Goal: Check status: Check status

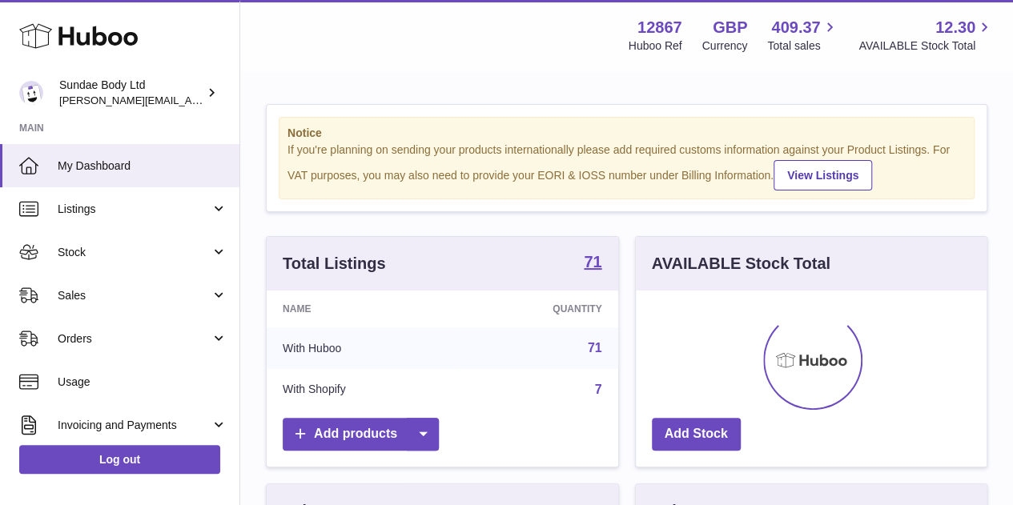
scroll to position [250, 351]
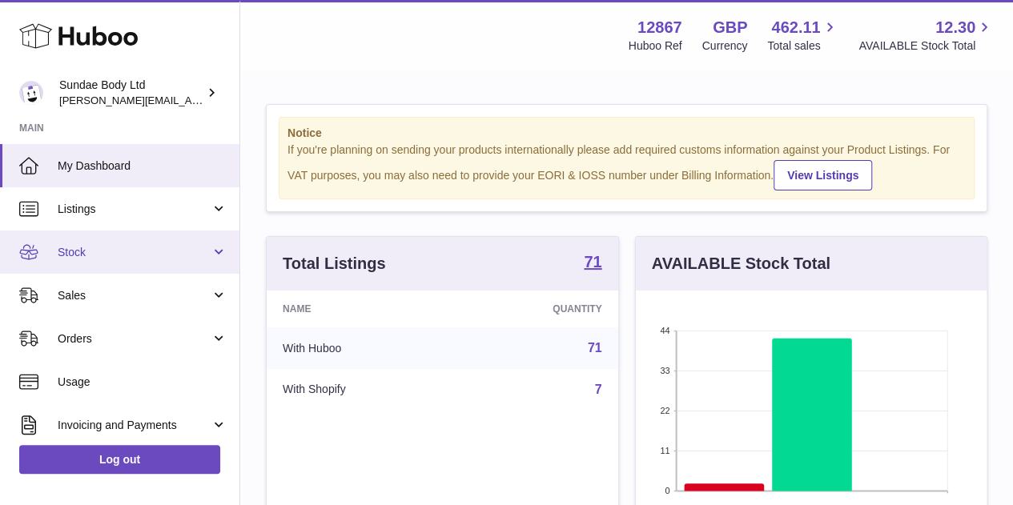
click at [201, 247] on span "Stock" at bounding box center [134, 252] width 153 height 15
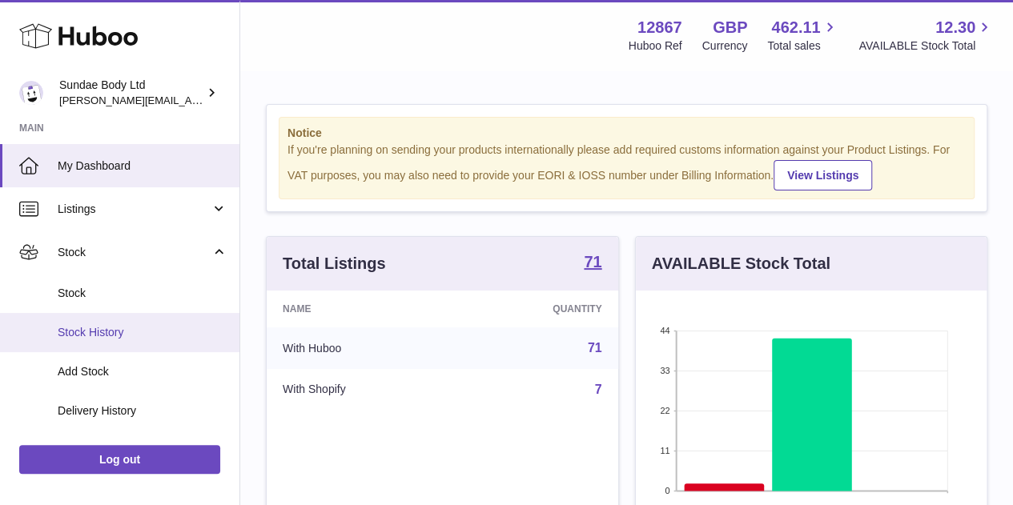
click at [110, 333] on span "Stock History" at bounding box center [143, 332] width 170 height 15
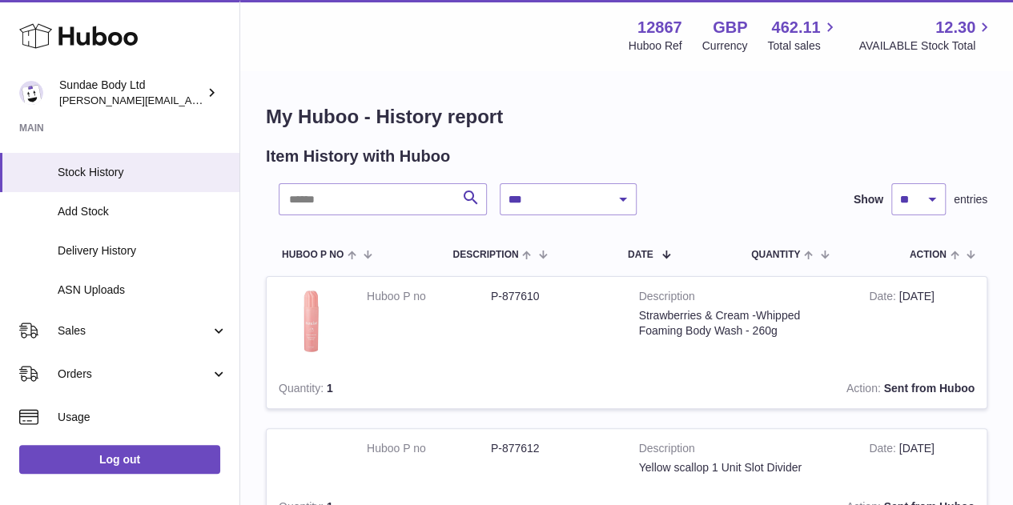
scroll to position [80, 0]
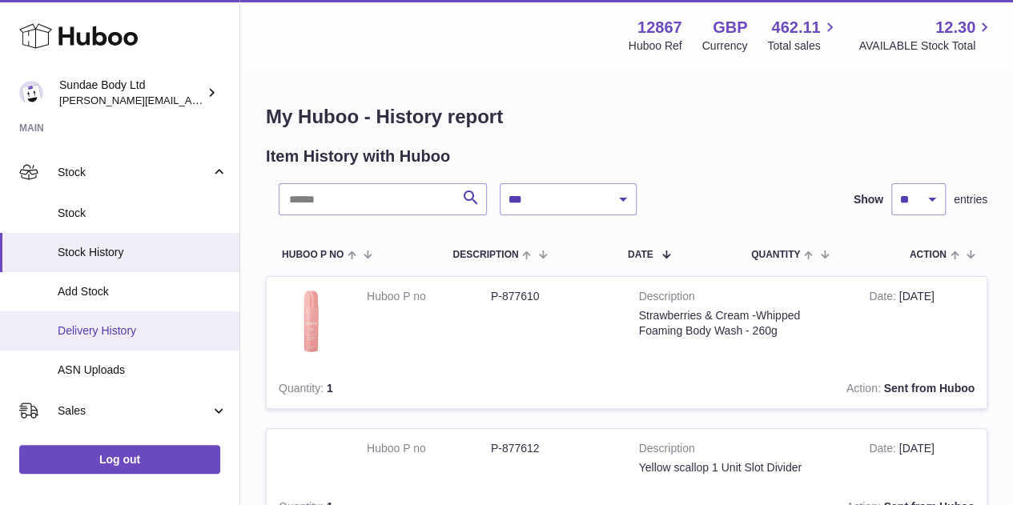
click at [110, 328] on span "Delivery History" at bounding box center [143, 330] width 170 height 15
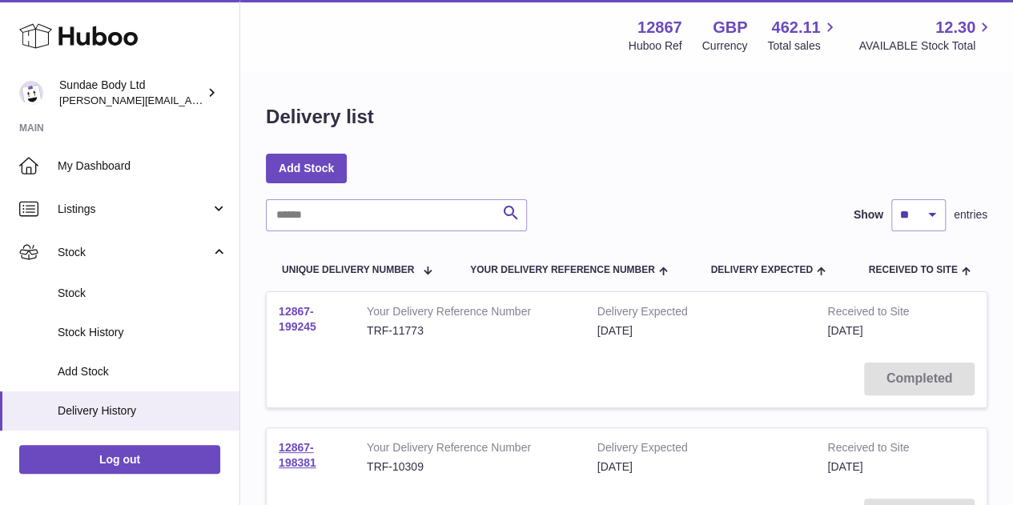
click at [305, 323] on link "12867-199245" at bounding box center [298, 319] width 38 height 28
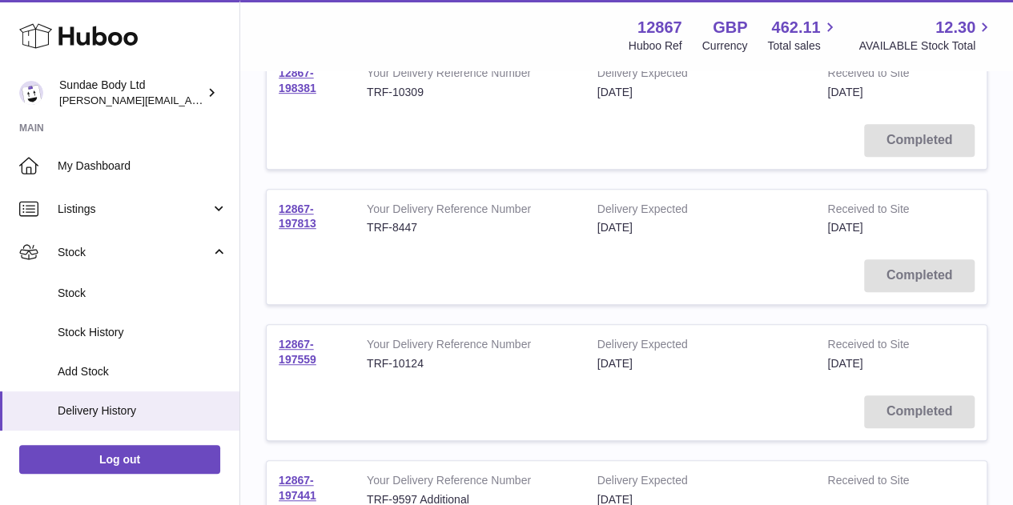
scroll to position [400, 0]
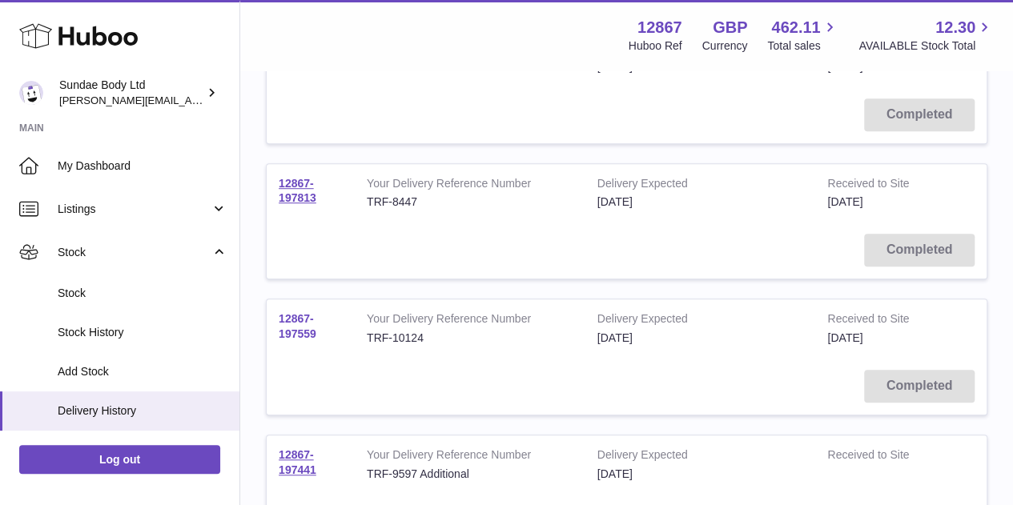
click at [299, 321] on link "12867-197559" at bounding box center [298, 326] width 38 height 28
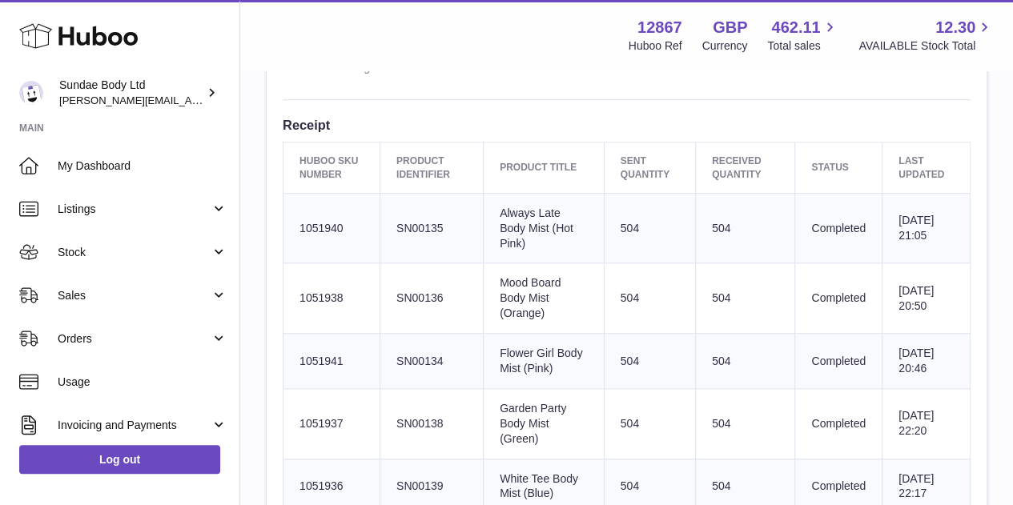
scroll to position [640, 0]
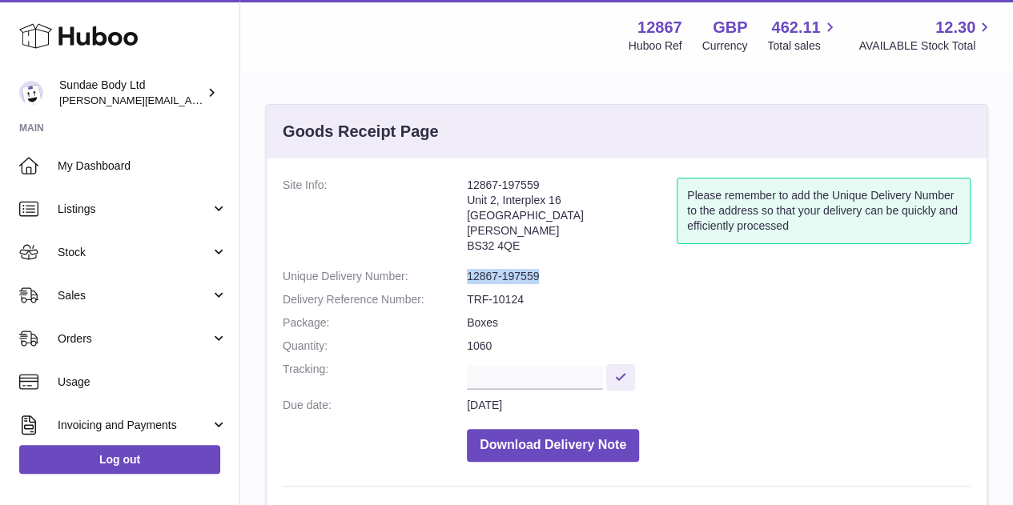
drag, startPoint x: 540, startPoint y: 277, endPoint x: 467, endPoint y: 276, distance: 72.8
click at [467, 276] on dd "12867-197559" at bounding box center [719, 276] width 504 height 15
copy dd "12867-197559"
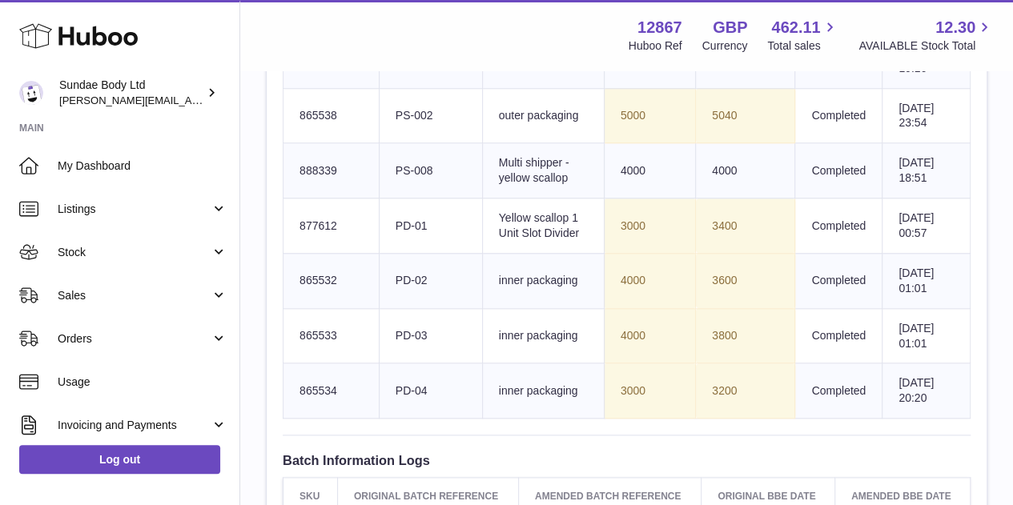
scroll to position [800, 0]
